Goal: Find specific page/section: Find specific page/section

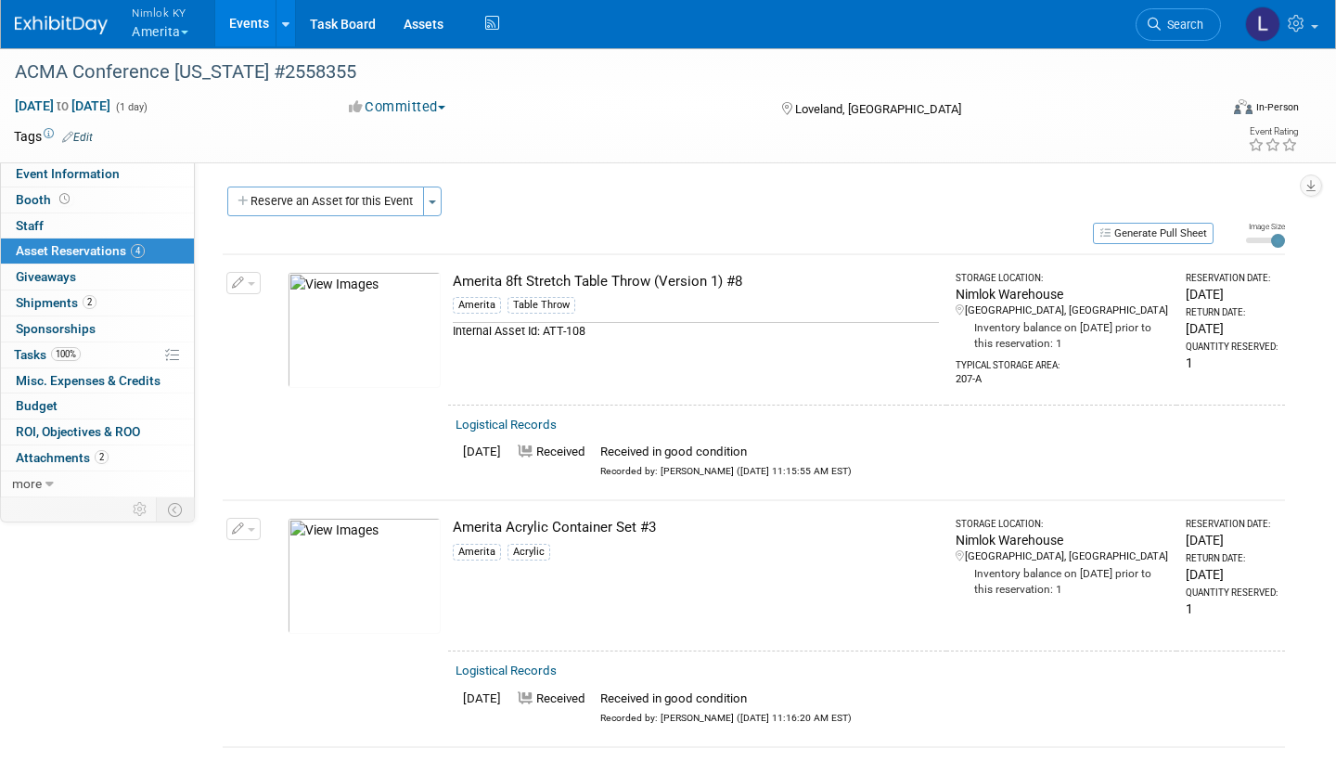
click at [158, 17] on span "Nimlok KY" at bounding box center [160, 12] width 57 height 19
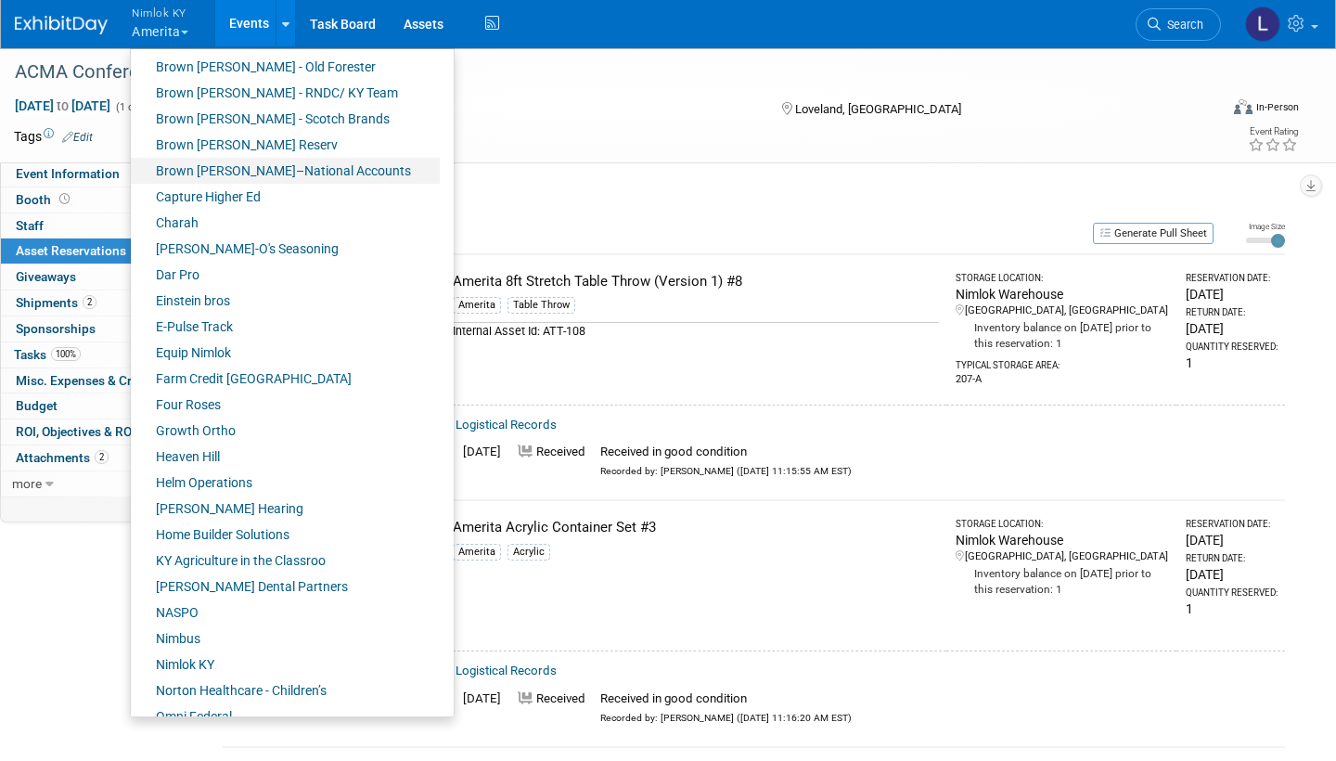
scroll to position [288, 0]
click at [224, 570] on link "[PERSON_NAME] Dental Partners" at bounding box center [285, 585] width 309 height 26
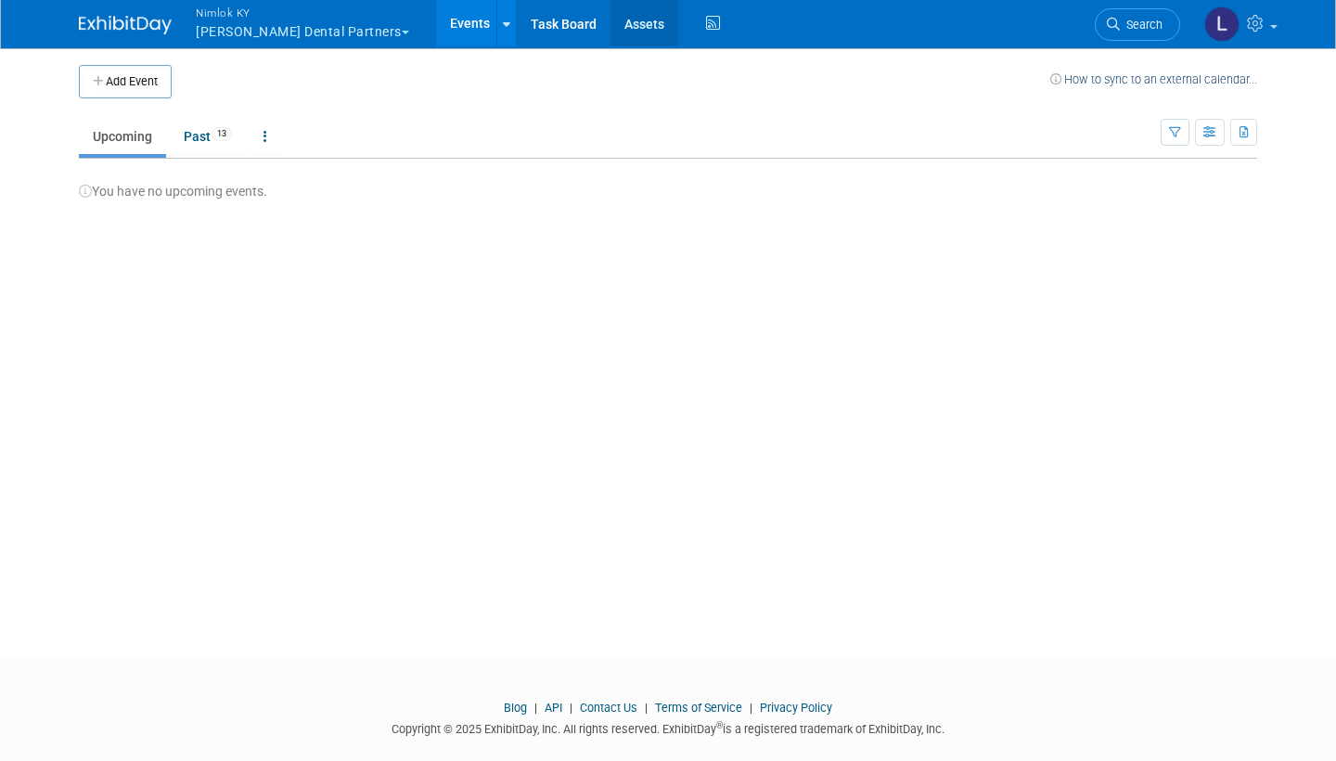
click at [611, 22] on link "Assets" at bounding box center [644, 23] width 68 height 46
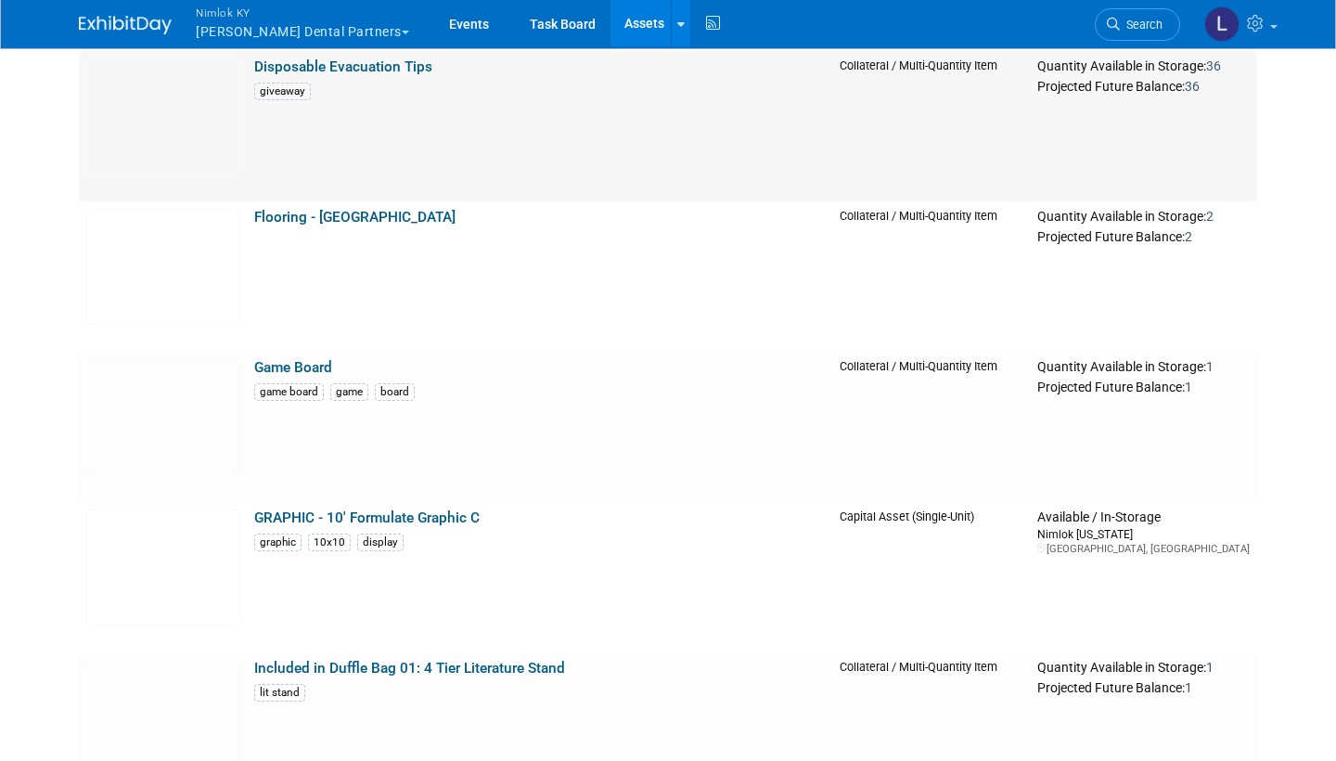
scroll to position [782, 0]
click at [313, 366] on link "Game Board" at bounding box center [293, 366] width 78 height 17
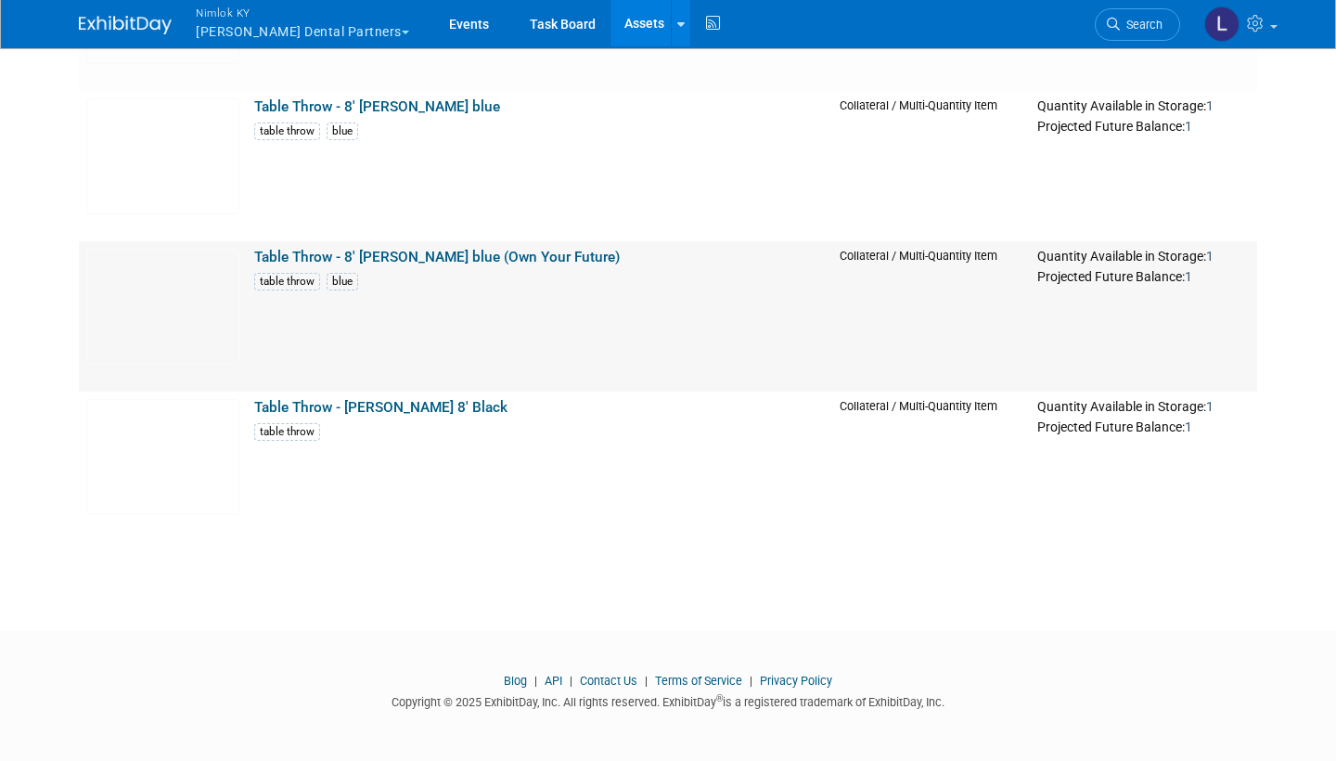
scroll to position [3895, 0]
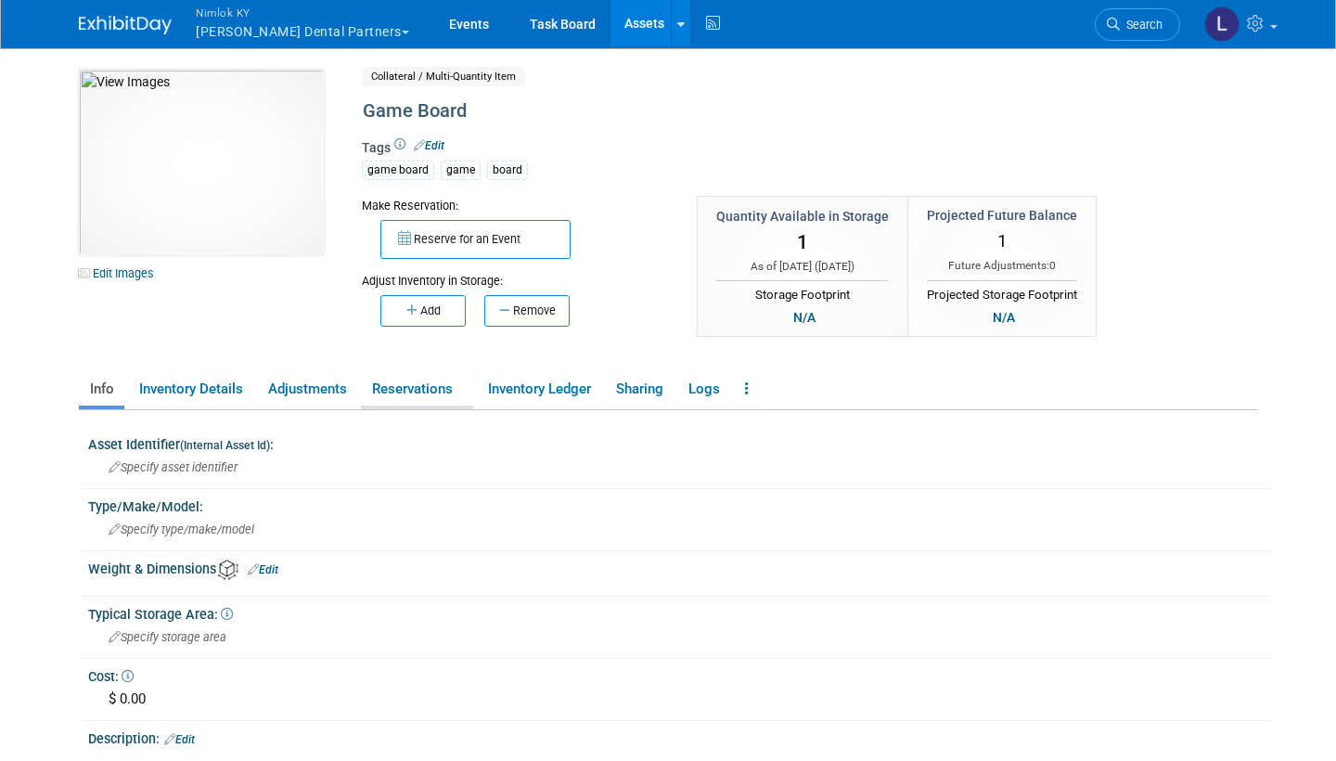
click at [441, 379] on link "Reservations" at bounding box center [417, 389] width 112 height 32
